Goal: Navigation & Orientation: Find specific page/section

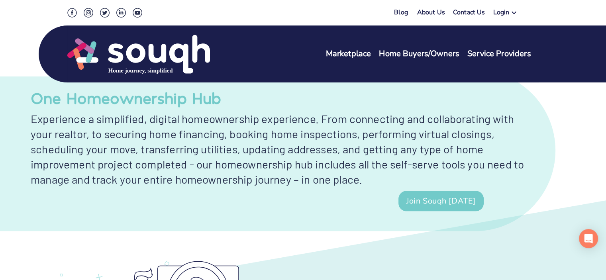
scroll to position [717, 0]
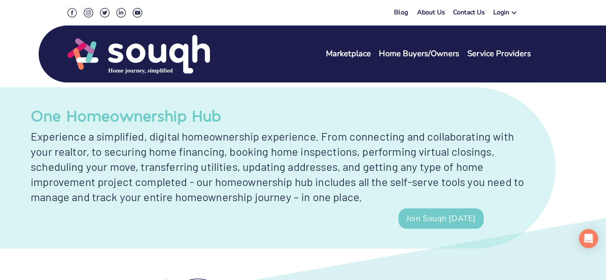
click at [514, 55] on link "Service Providers" at bounding box center [500, 54] width 64 height 12
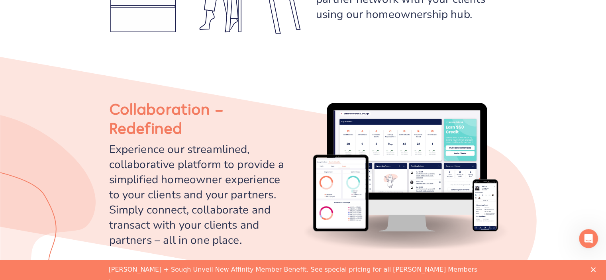
scroll to position [1036, 0]
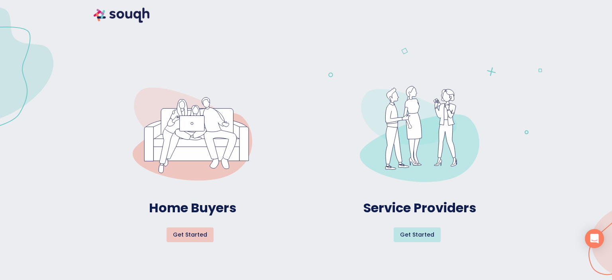
click at [200, 132] on img at bounding box center [193, 134] width 120 height 108
click at [196, 234] on span "Get started" at bounding box center [190, 235] width 34 height 10
